Goal: Learn about a topic

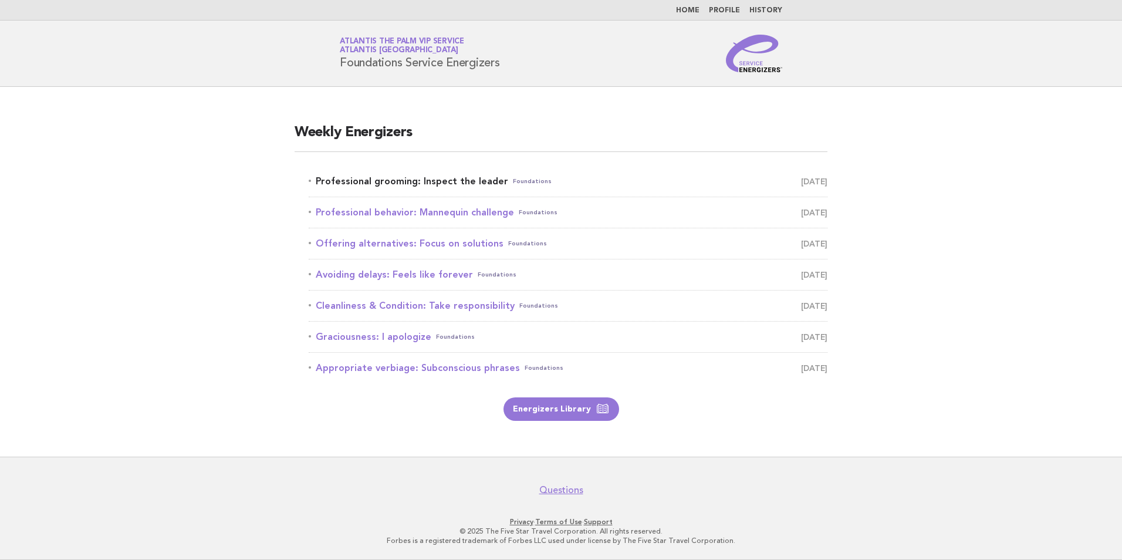
click at [390, 174] on link "Professional grooming: Inspect the leader Foundations [DATE]" at bounding box center [568, 181] width 519 height 16
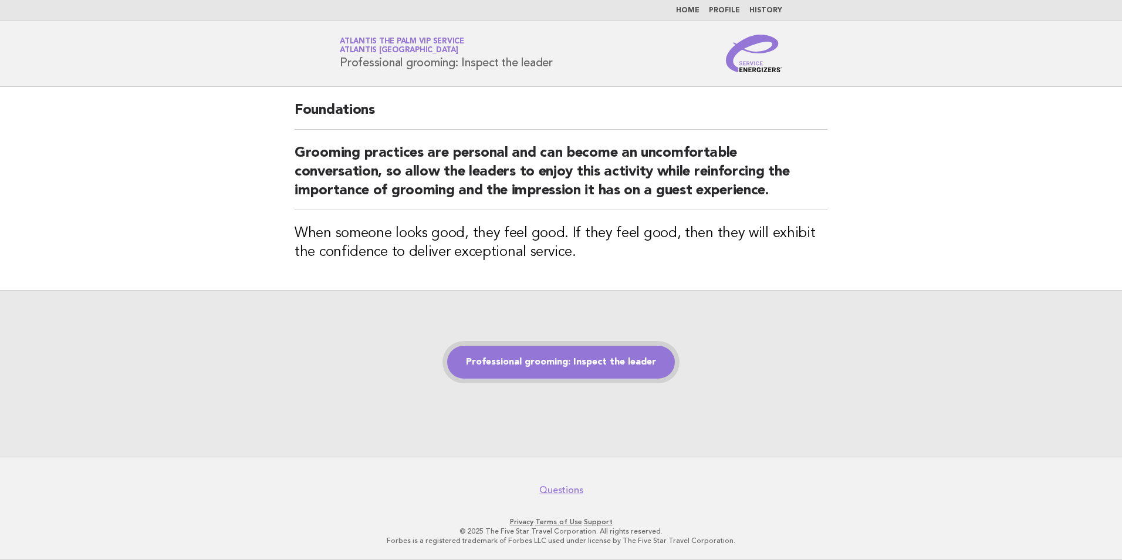
click at [563, 371] on link "Professional grooming: Inspect the leader" at bounding box center [561, 362] width 228 height 33
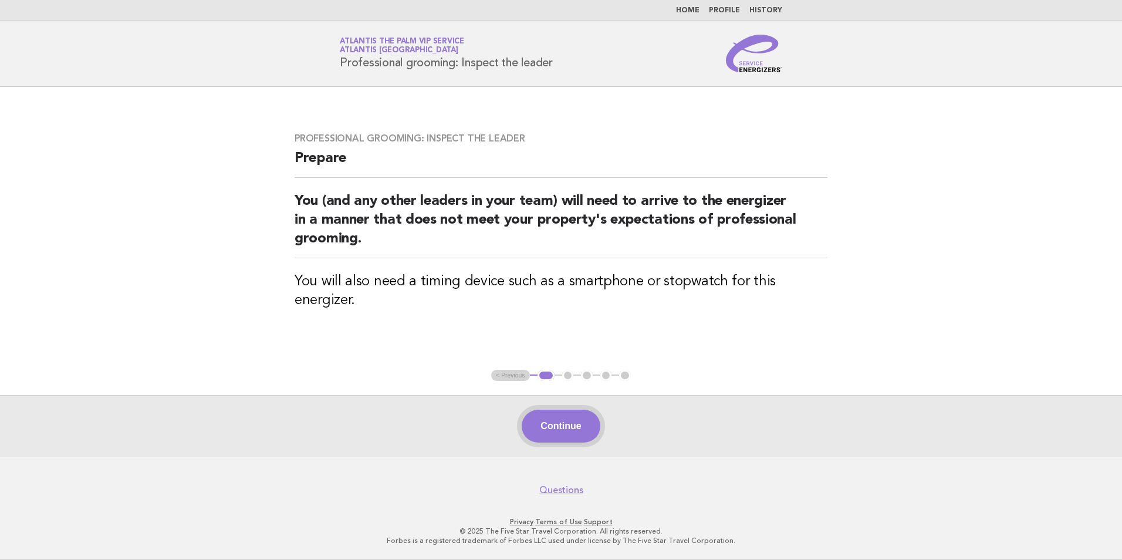
click at [563, 422] on button "Continue" at bounding box center [561, 425] width 78 height 33
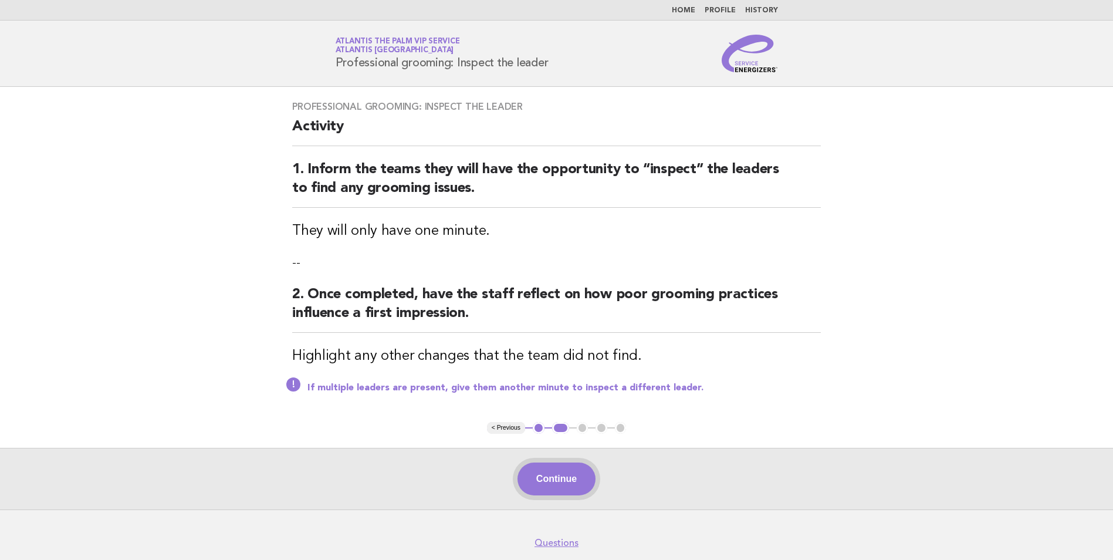
click at [556, 479] on button "Continue" at bounding box center [556, 478] width 78 height 33
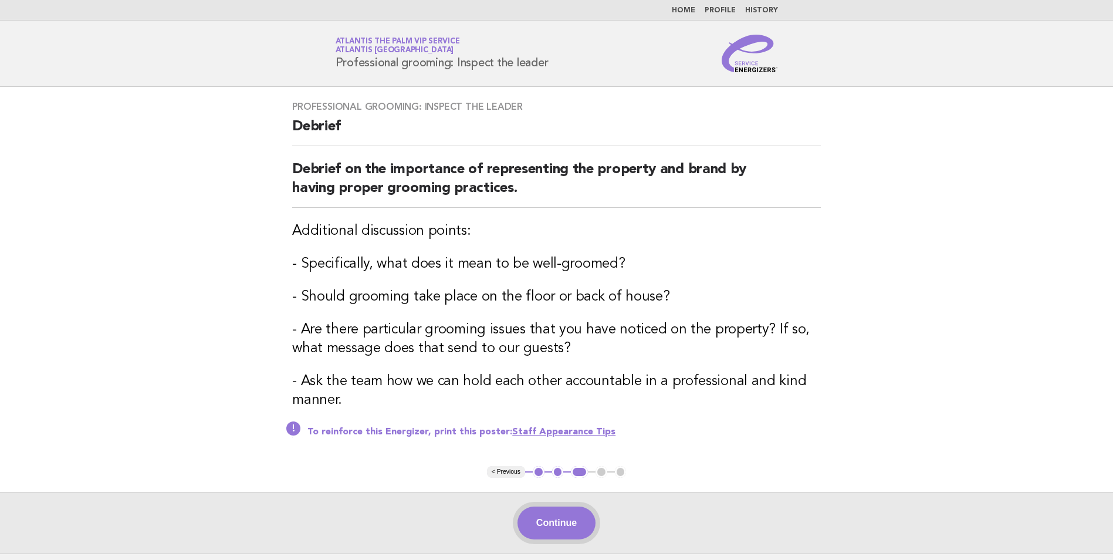
click at [564, 512] on button "Continue" at bounding box center [556, 522] width 78 height 33
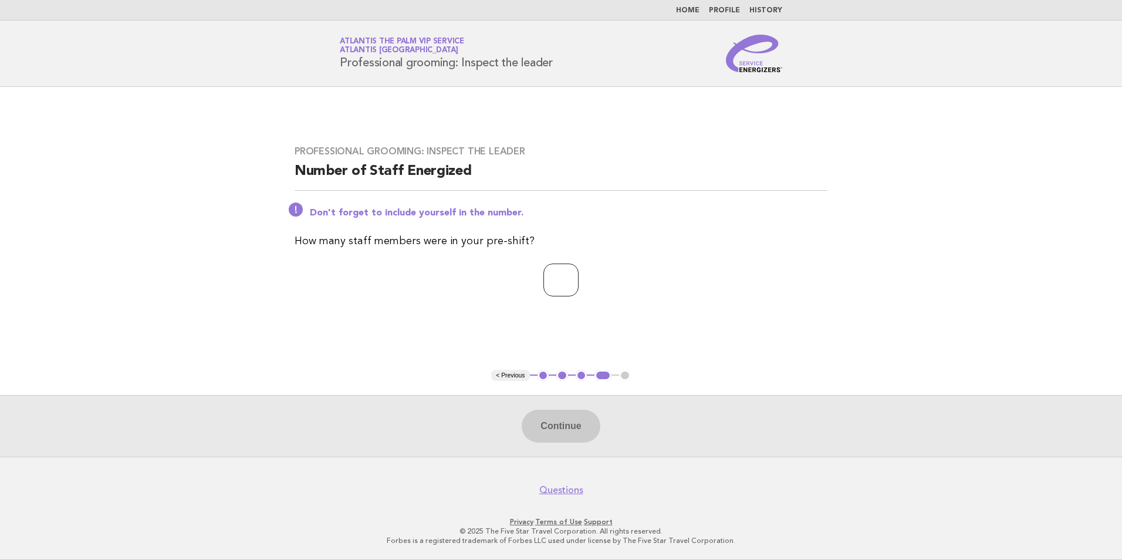
click at [561, 286] on input "number" at bounding box center [560, 279] width 35 height 33
type input "**"
click at [582, 419] on button "Continue" at bounding box center [561, 425] width 78 height 33
